Goal: Information Seeking & Learning: Understand process/instructions

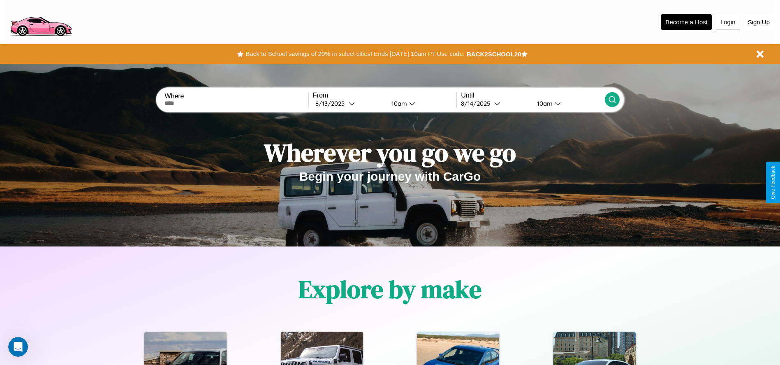
click at [728, 22] on button "Login" at bounding box center [728, 22] width 23 height 16
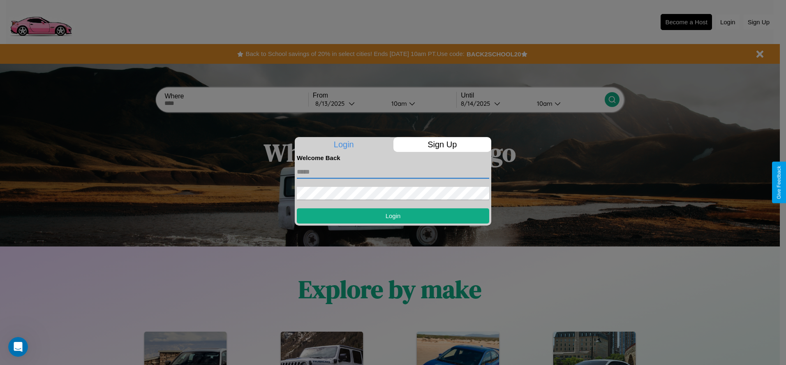
click at [393, 172] on input "text" at bounding box center [393, 171] width 192 height 13
type input "**********"
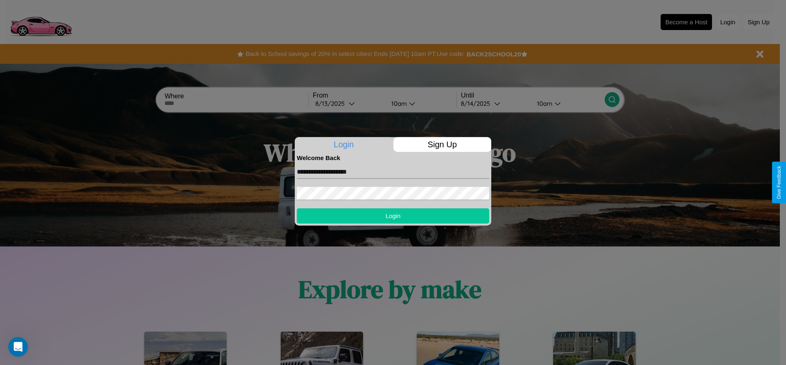
click at [393, 216] on button "Login" at bounding box center [393, 215] width 192 height 15
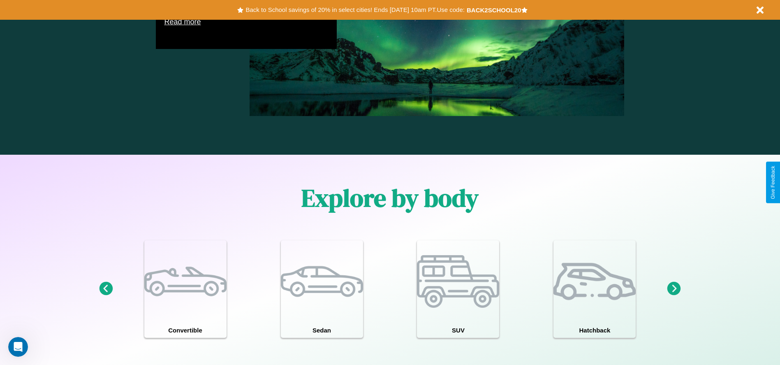
scroll to position [1180, 0]
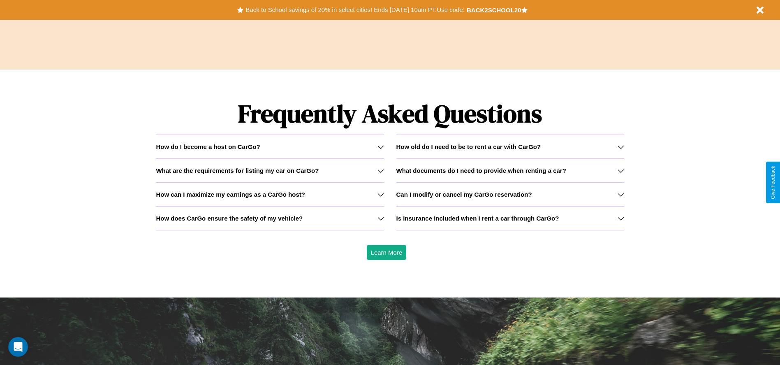
click at [621, 170] on icon at bounding box center [621, 170] width 7 height 7
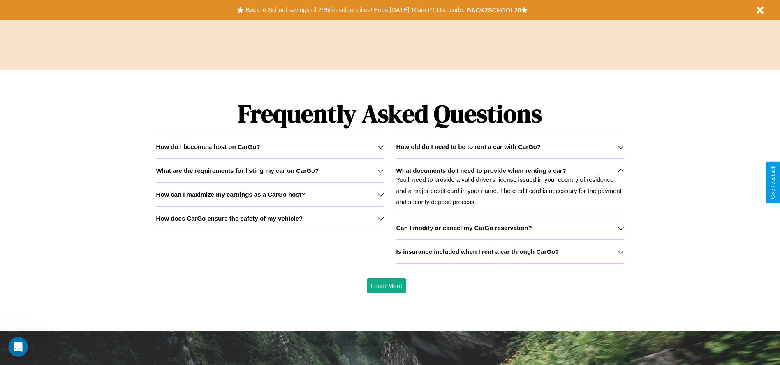
click at [621, 227] on icon at bounding box center [621, 228] width 7 height 7
